Goal: Submit feedback/report problem

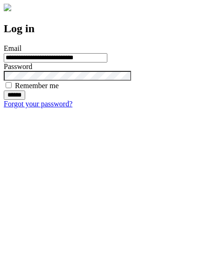
type input "**********"
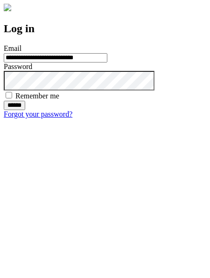
click at [25, 110] on input "******" at bounding box center [14, 105] width 21 height 9
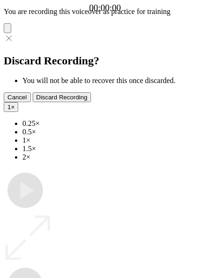
type input "**********"
